Goal: Task Accomplishment & Management: Manage account settings

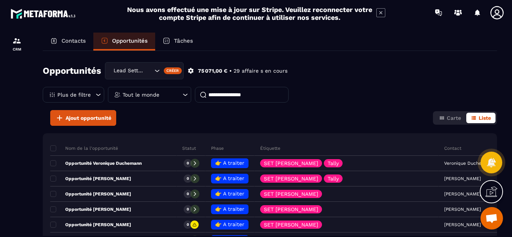
click at [183, 96] on icon at bounding box center [186, 95] width 8 height 8
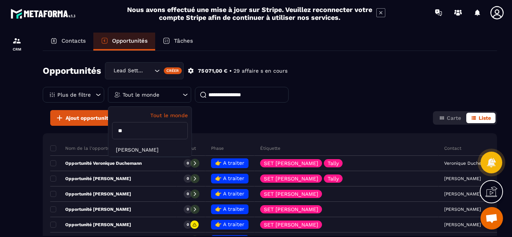
click at [138, 132] on input "**" at bounding box center [150, 130] width 76 height 17
type input "*"
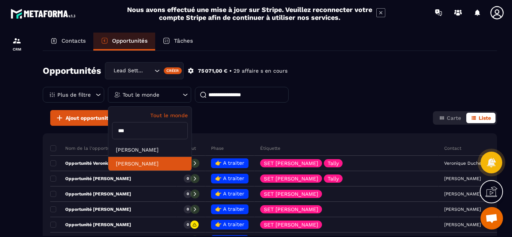
type input "***"
click at [134, 165] on li "[PERSON_NAME]" at bounding box center [149, 164] width 83 height 14
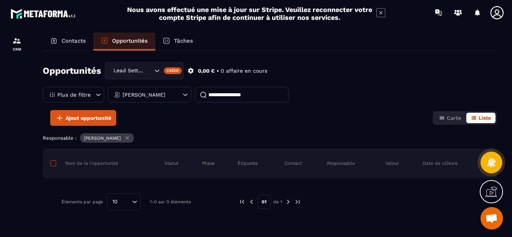
click at [54, 163] on span at bounding box center [53, 164] width 6 height 6
click at [19, 46] on div "CRM" at bounding box center [17, 43] width 30 height 15
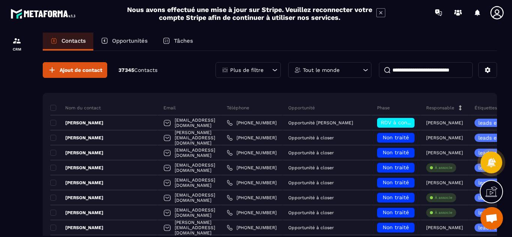
click at [345, 66] on div "Tout le monde" at bounding box center [329, 70] width 83 height 16
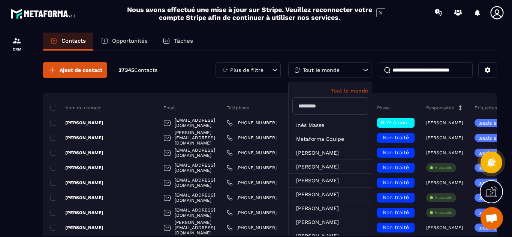
click at [345, 66] on div "Tout le monde" at bounding box center [329, 70] width 83 height 16
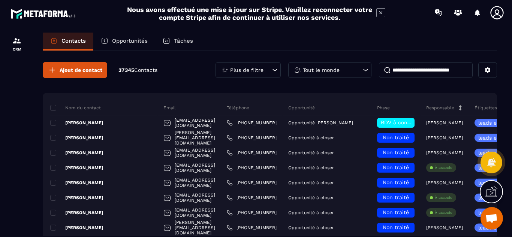
click at [270, 72] on div "Plus de filtre" at bounding box center [248, 70] width 65 height 16
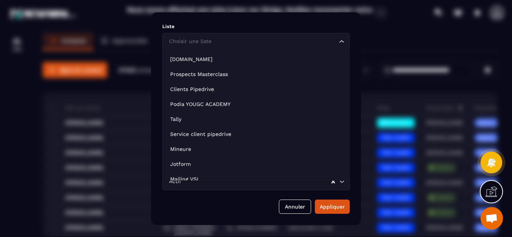
click at [340, 41] on icon "Search for option" at bounding box center [342, 42] width 8 height 8
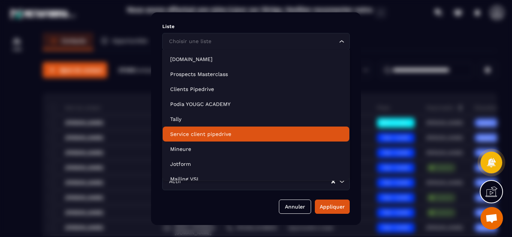
scroll to position [6, 0]
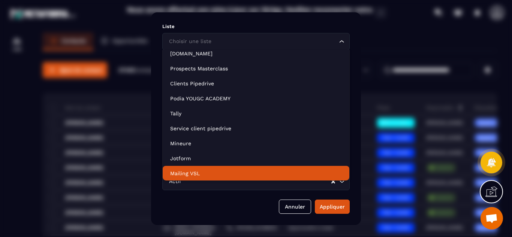
click at [343, 180] on li "Mailing VSL" at bounding box center [256, 173] width 187 height 15
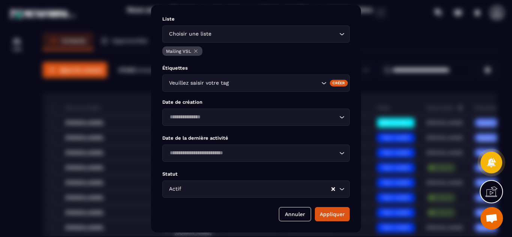
click at [197, 51] on icon "Modal window" at bounding box center [196, 51] width 6 height 6
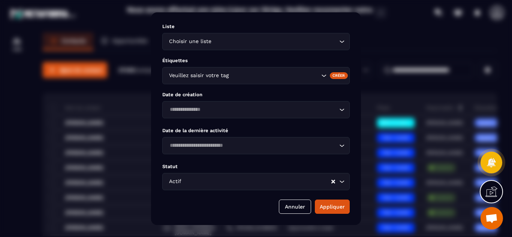
click at [324, 76] on icon "Search for option" at bounding box center [324, 76] width 8 height 8
click at [12, 105] on div "Modal window" at bounding box center [256, 118] width 512 height 237
click at [296, 206] on button "Annuler" at bounding box center [295, 207] width 32 height 14
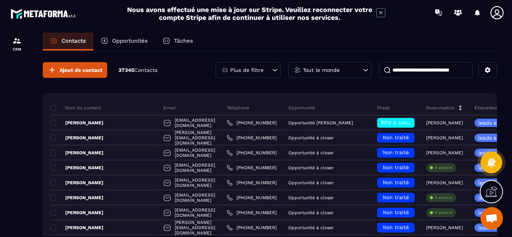
click at [462, 110] on icon at bounding box center [460, 107] width 3 height 5
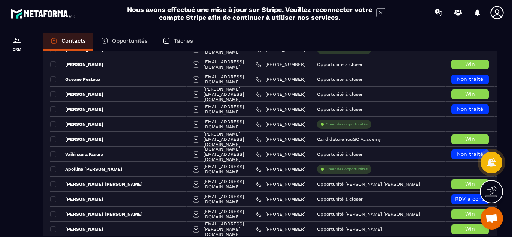
scroll to position [105, 0]
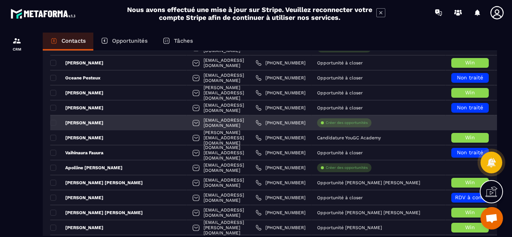
click at [200, 123] on div at bounding box center [196, 124] width 8 height 14
click at [173, 122] on div "[PERSON_NAME]" at bounding box center [118, 123] width 137 height 15
click at [53, 124] on span at bounding box center [53, 123] width 6 height 6
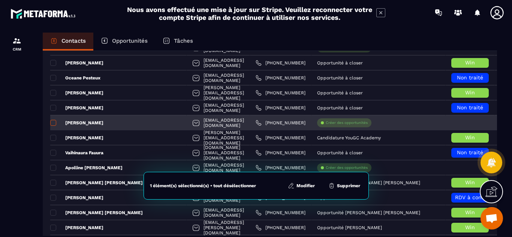
click at [53, 124] on span at bounding box center [53, 123] width 6 height 6
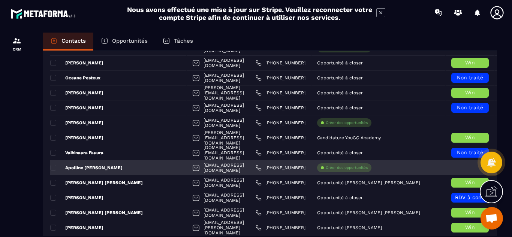
click at [324, 169] on circle at bounding box center [322, 168] width 3 height 3
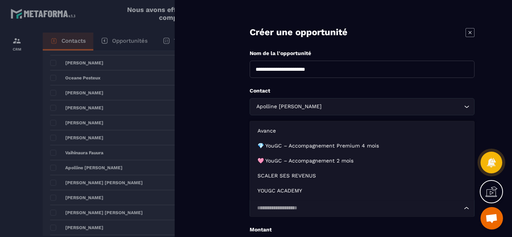
click at [457, 208] on input "Search for option" at bounding box center [359, 208] width 208 height 8
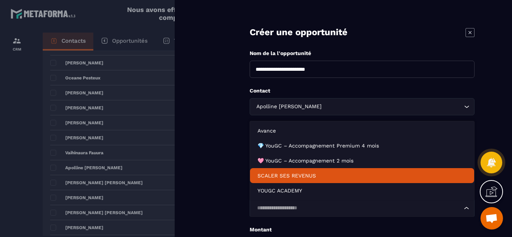
click at [15, 170] on div at bounding box center [256, 118] width 512 height 237
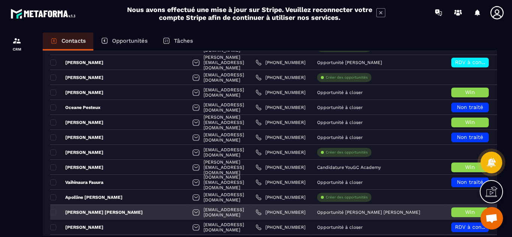
scroll to position [0, 0]
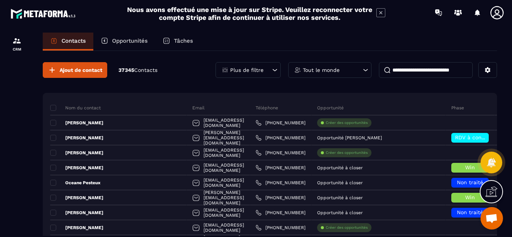
click at [127, 44] on div "Opportunités" at bounding box center [124, 42] width 62 height 18
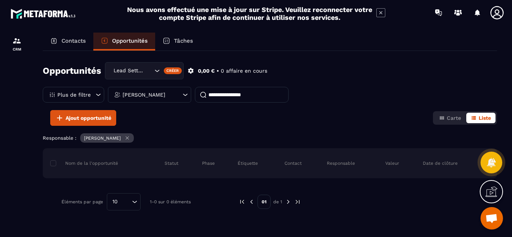
click at [184, 95] on icon at bounding box center [185, 95] width 5 height 2
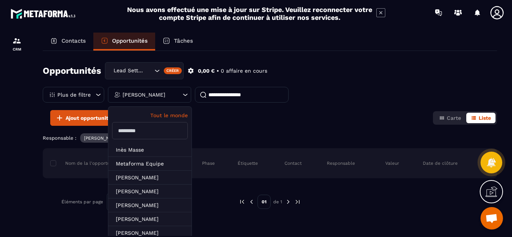
click at [165, 116] on p "Tout le monde" at bounding box center [150, 116] width 76 height 6
click at [225, 51] on div "Contacts Opportunités Tâches" at bounding box center [270, 42] width 455 height 18
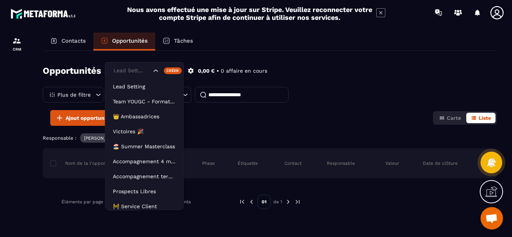
click at [158, 73] on icon "Search for option" at bounding box center [156, 71] width 8 height 8
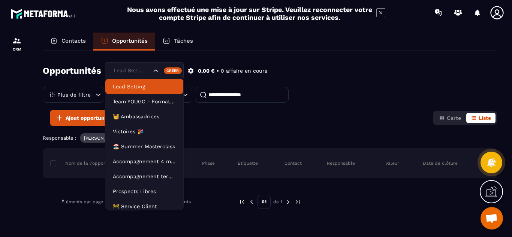
click at [144, 84] on p "Lead Setting" at bounding box center [144, 87] width 63 height 8
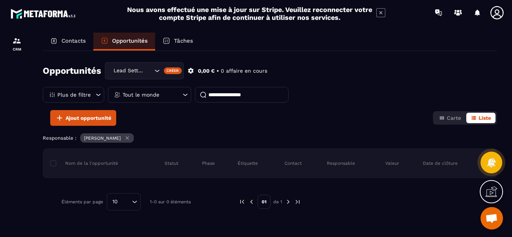
click at [174, 39] on div "Tâches" at bounding box center [177, 42] width 45 height 18
